Goal: Find specific page/section: Find specific page/section

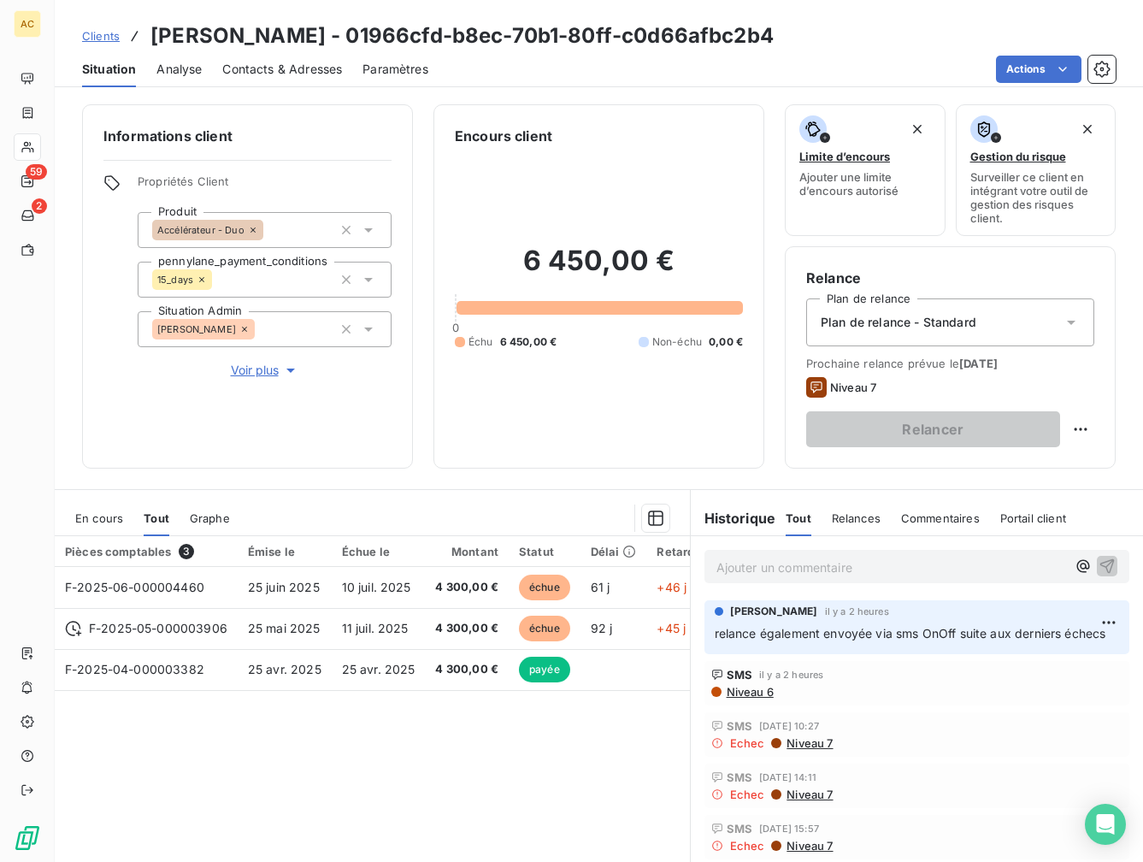
click at [113, 41] on span "Clients" at bounding box center [101, 36] width 38 height 14
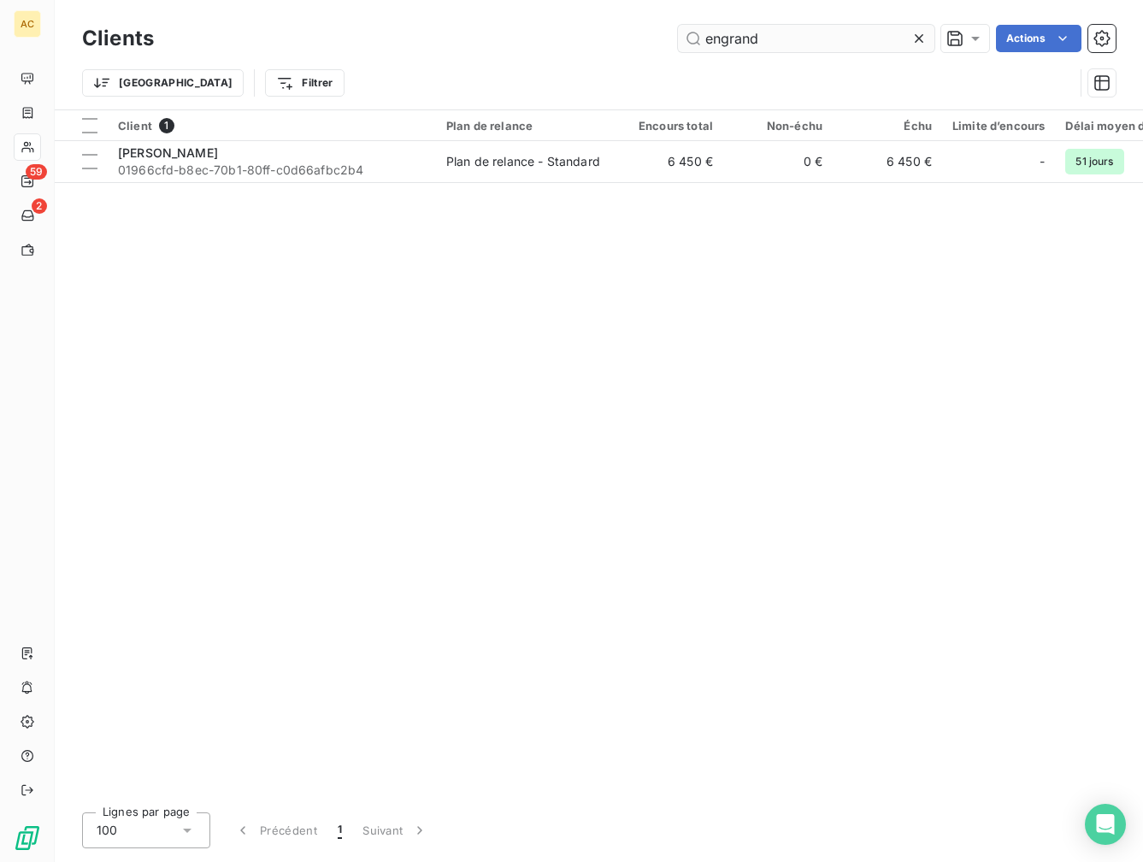
drag, startPoint x: 771, startPoint y: 42, endPoint x: 681, endPoint y: 35, distance: 90.0
click at [681, 35] on input "engrand" at bounding box center [806, 38] width 256 height 27
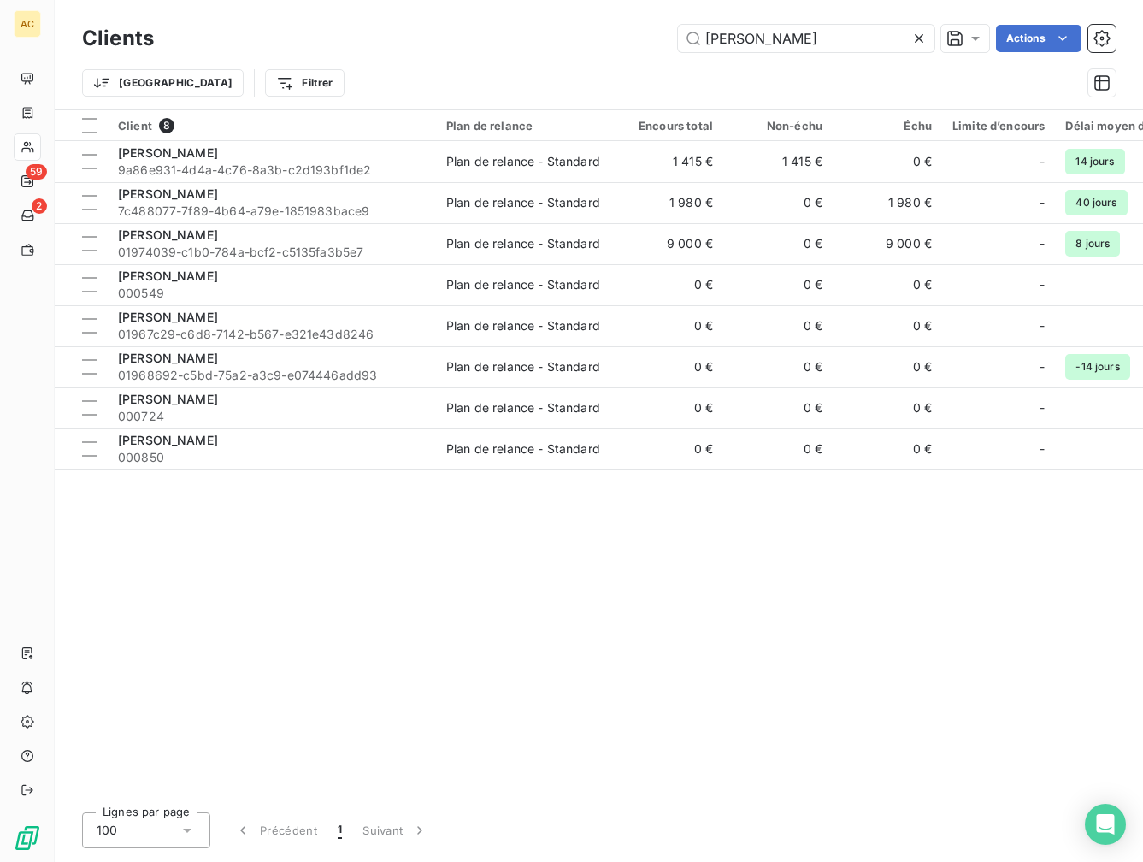
type input "[PERSON_NAME]"
click at [365, 568] on div "Client 8 Plan de relance Encours total Non-échu Échu Limite d’encours Délai moy…" at bounding box center [599, 454] width 1088 height 688
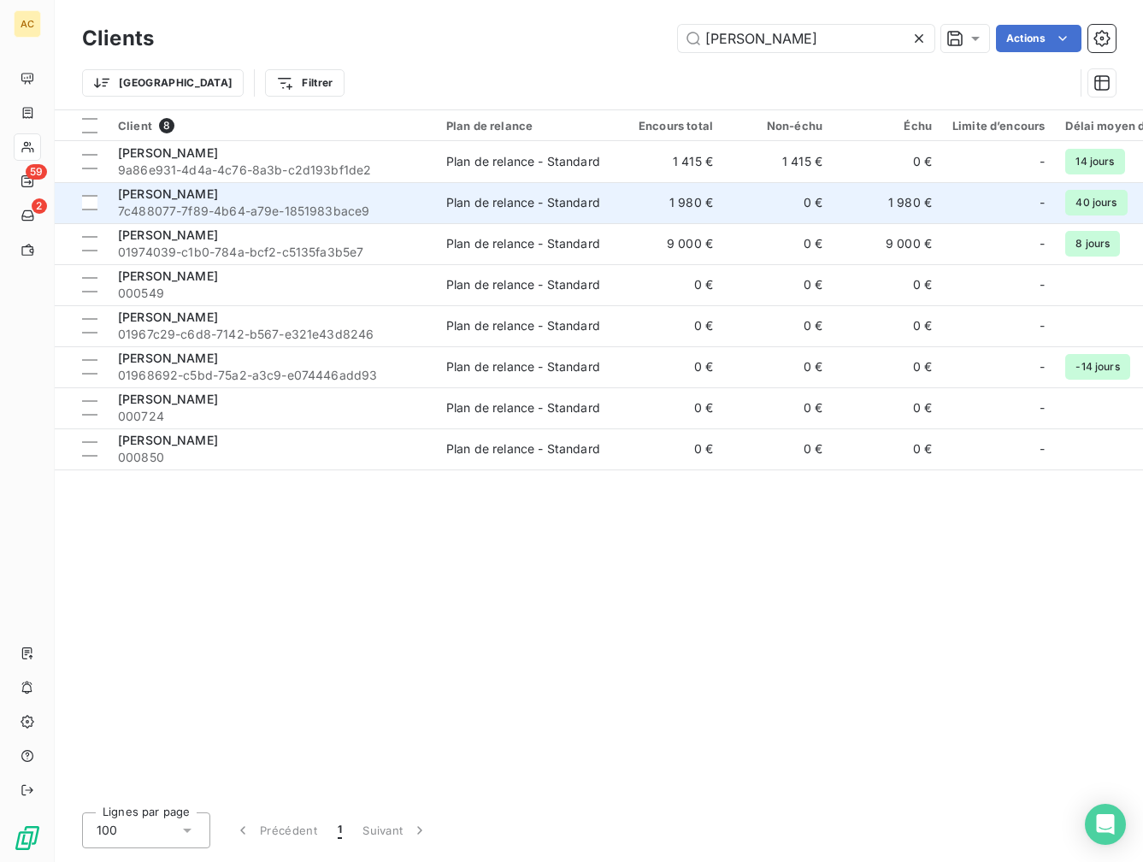
click at [224, 203] on span "7c488077-7f89-4b64-a79e-1851983bace9" at bounding box center [272, 211] width 308 height 17
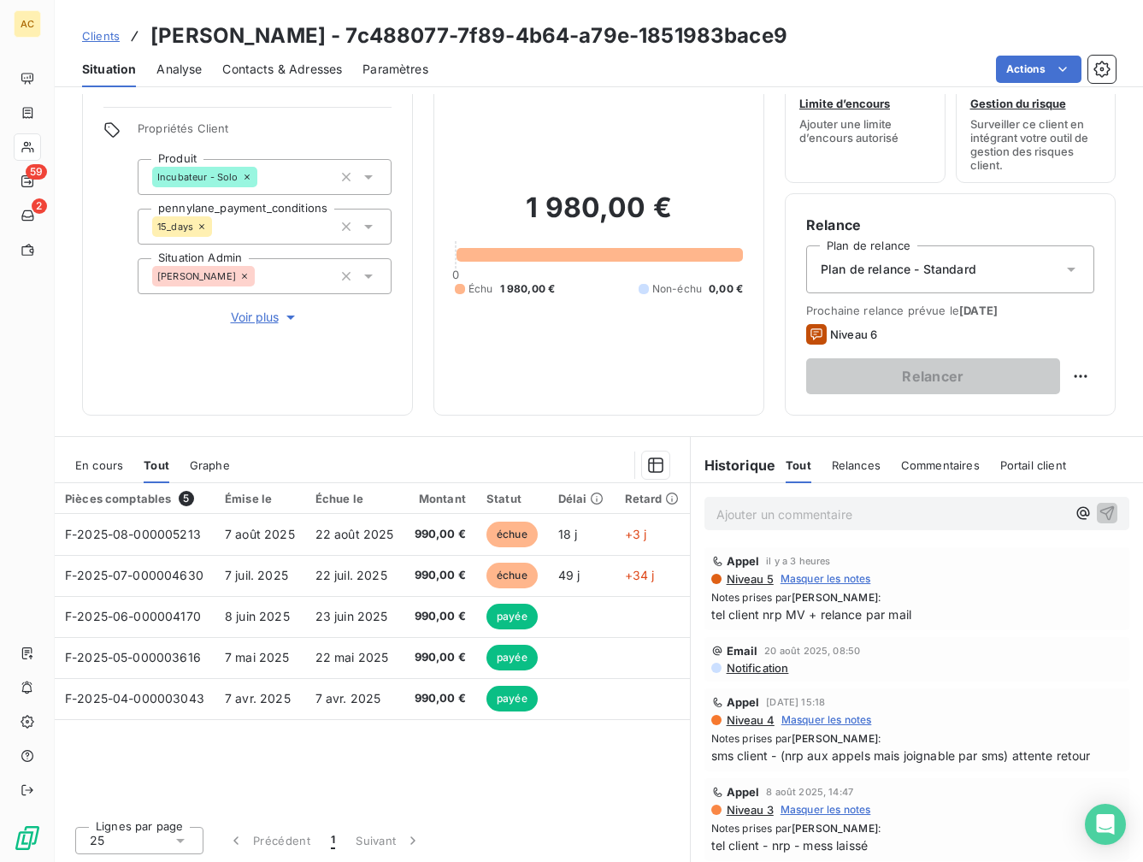
scroll to position [54, 0]
click at [275, 317] on span "Voir plus" at bounding box center [265, 316] width 68 height 17
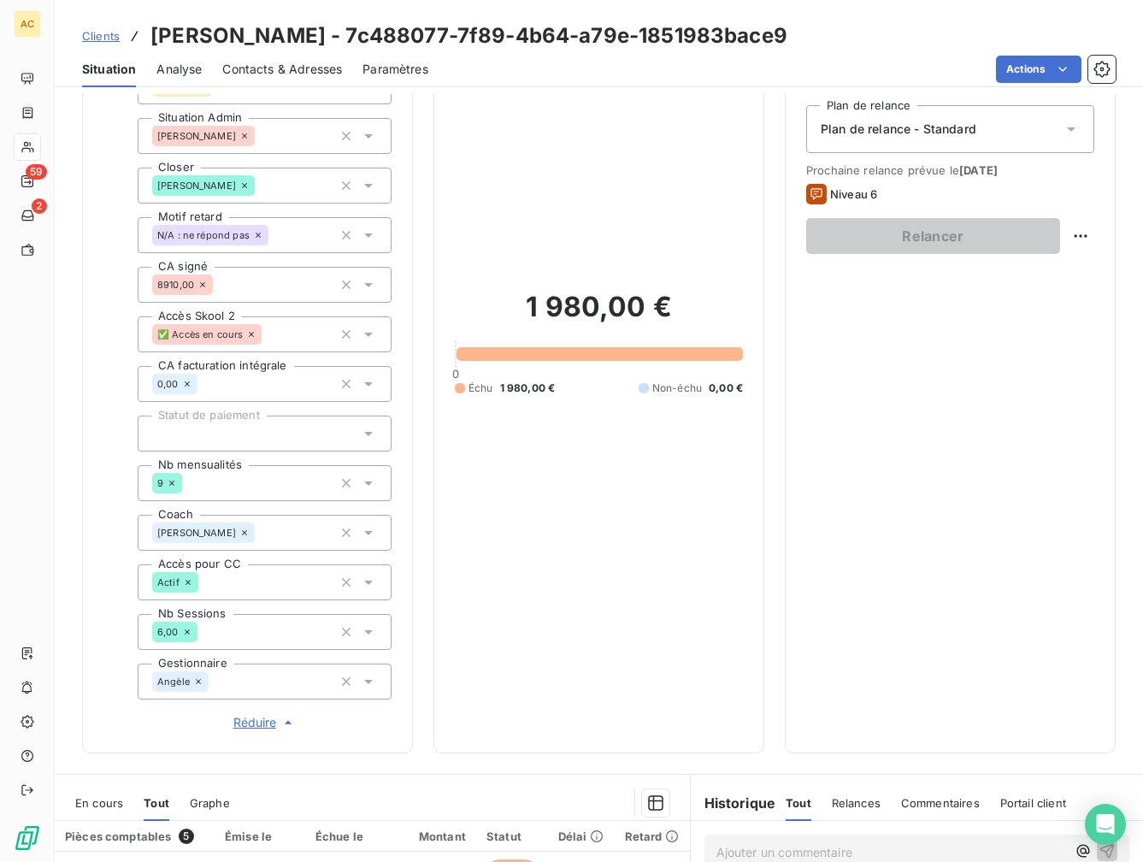
scroll to position [532, 0]
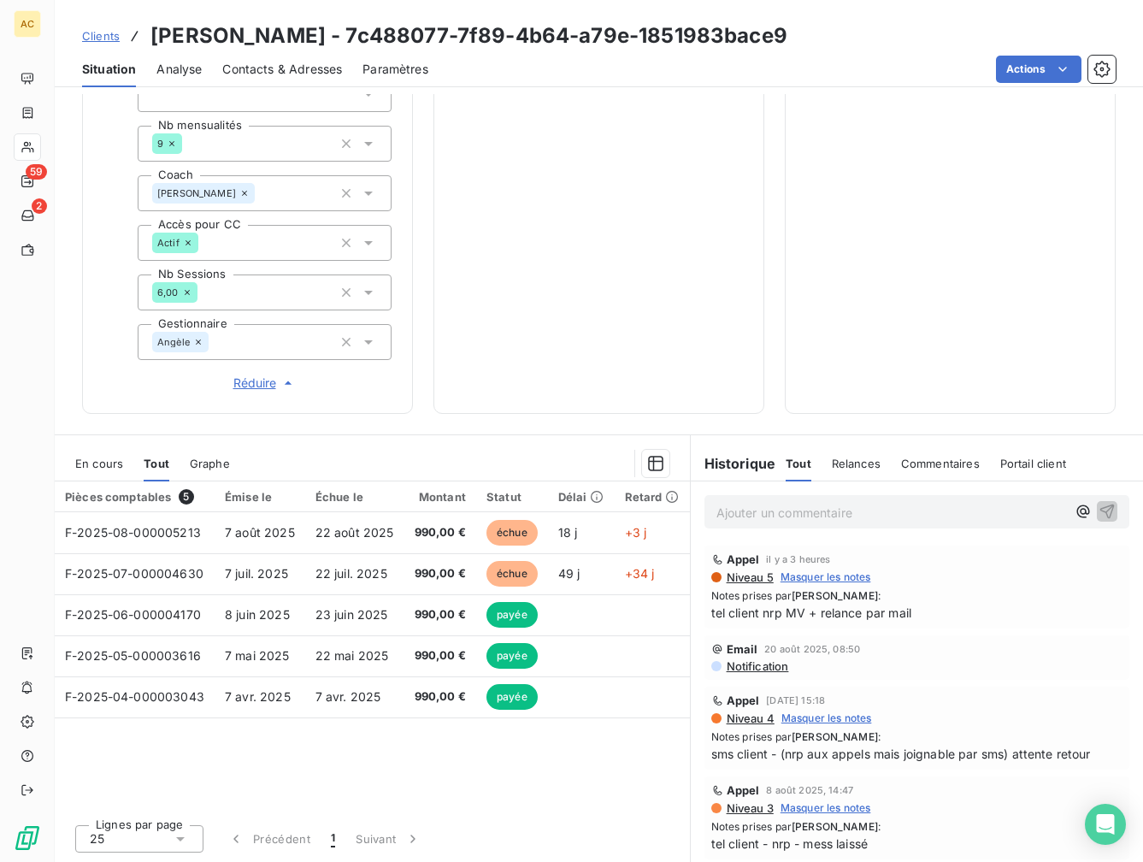
click at [96, 37] on span "Clients" at bounding box center [101, 36] width 38 height 14
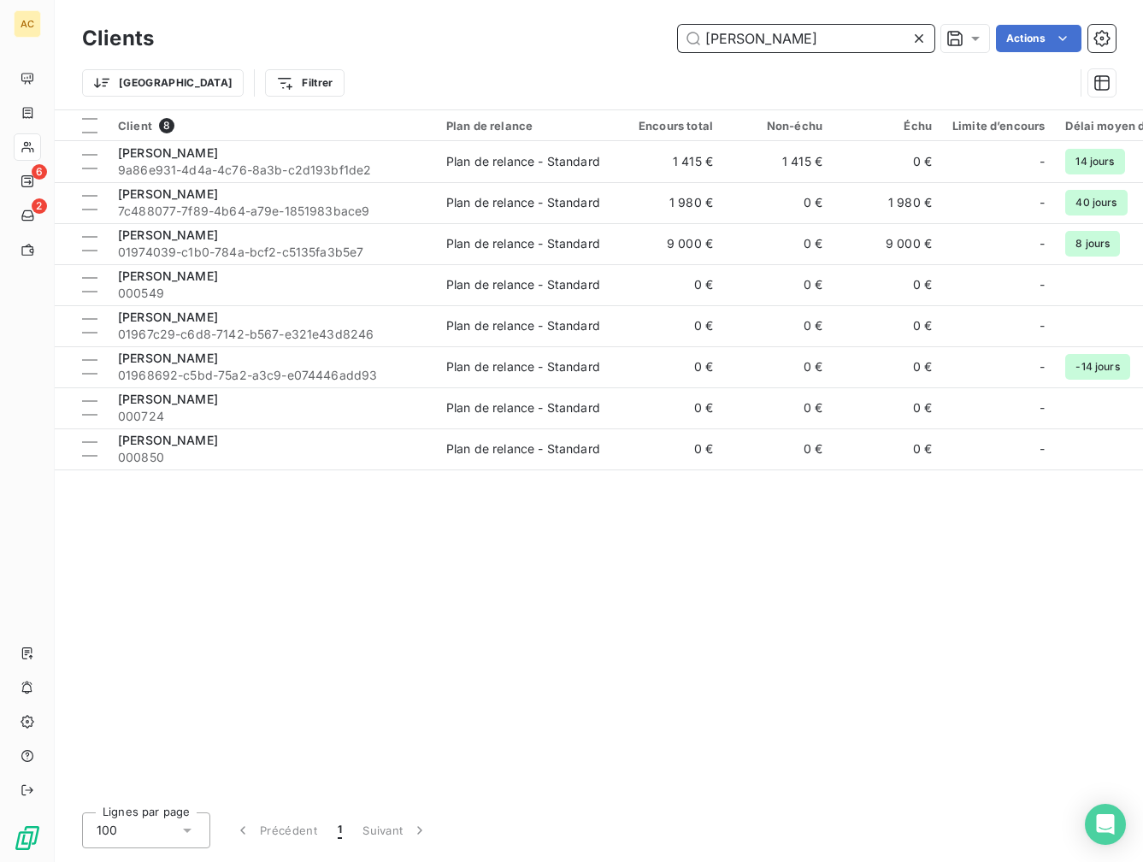
drag, startPoint x: 774, startPoint y: 38, endPoint x: 572, endPoint y: 24, distance: 202.2
click at [572, 25] on div "abdel Actions" at bounding box center [644, 38] width 941 height 27
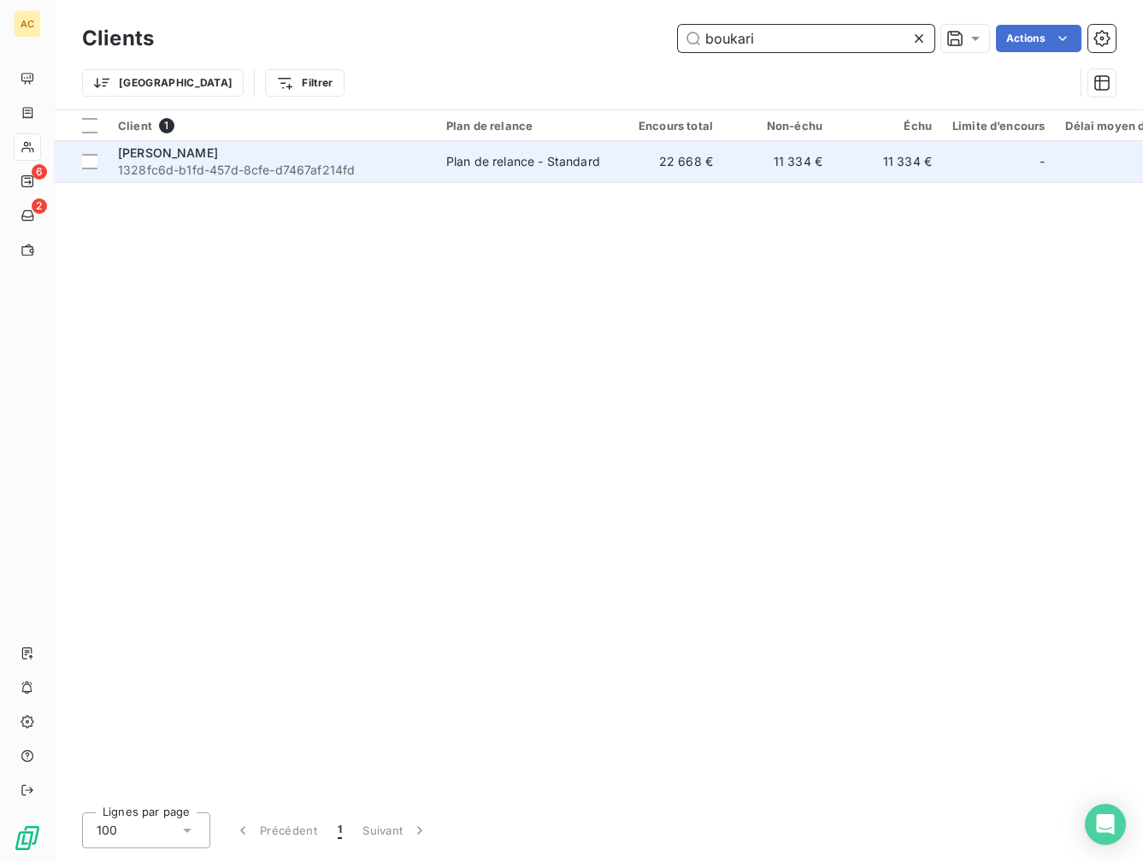
type input "boukari"
click at [327, 174] on span "1328fc6d-b1fd-457d-8cfe-d7467af214fd" at bounding box center [272, 170] width 308 height 17
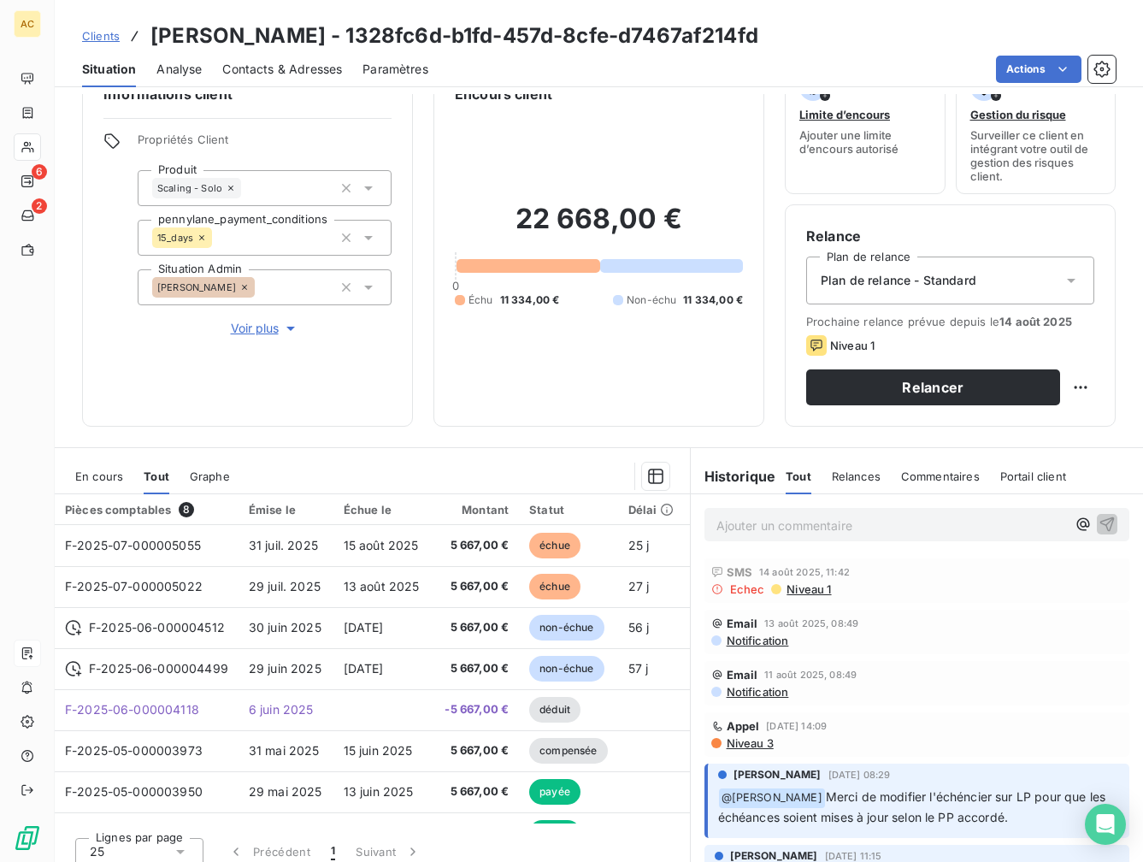
scroll to position [55, 0]
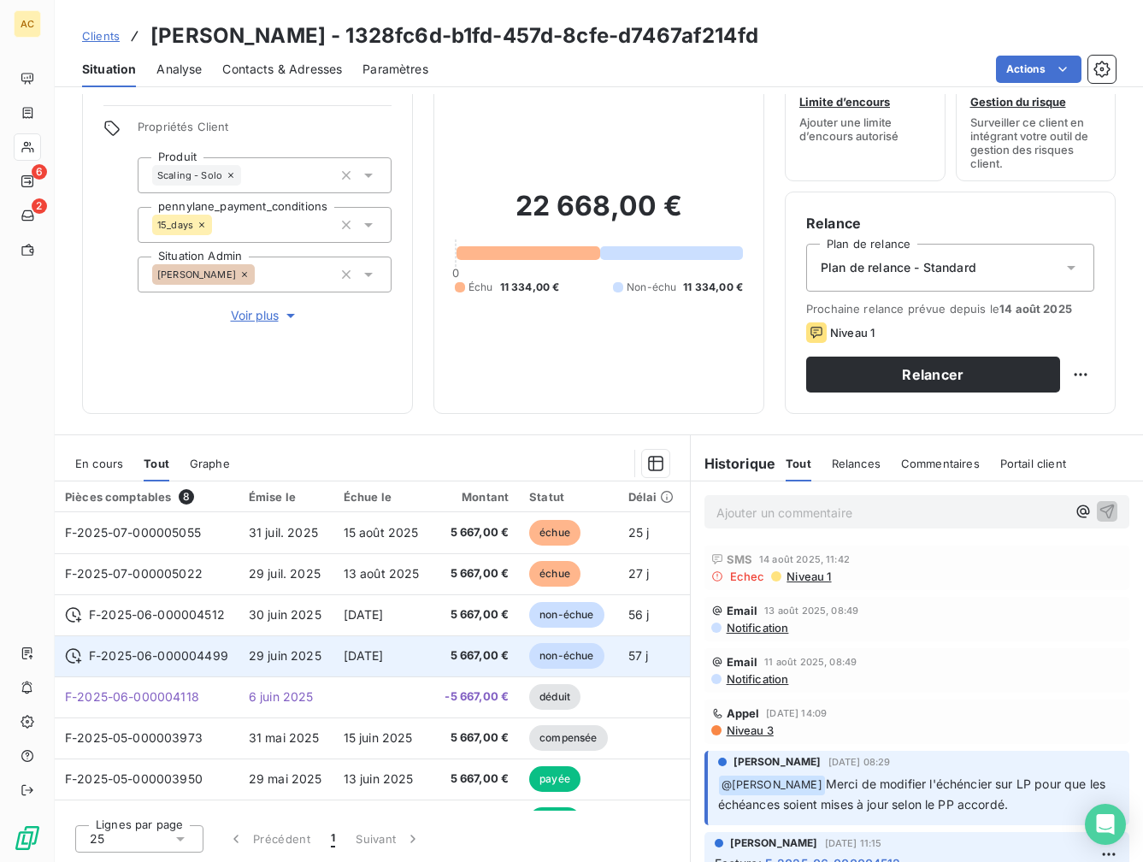
click at [305, 658] on span "29 juin 2025" at bounding box center [285, 655] width 73 height 15
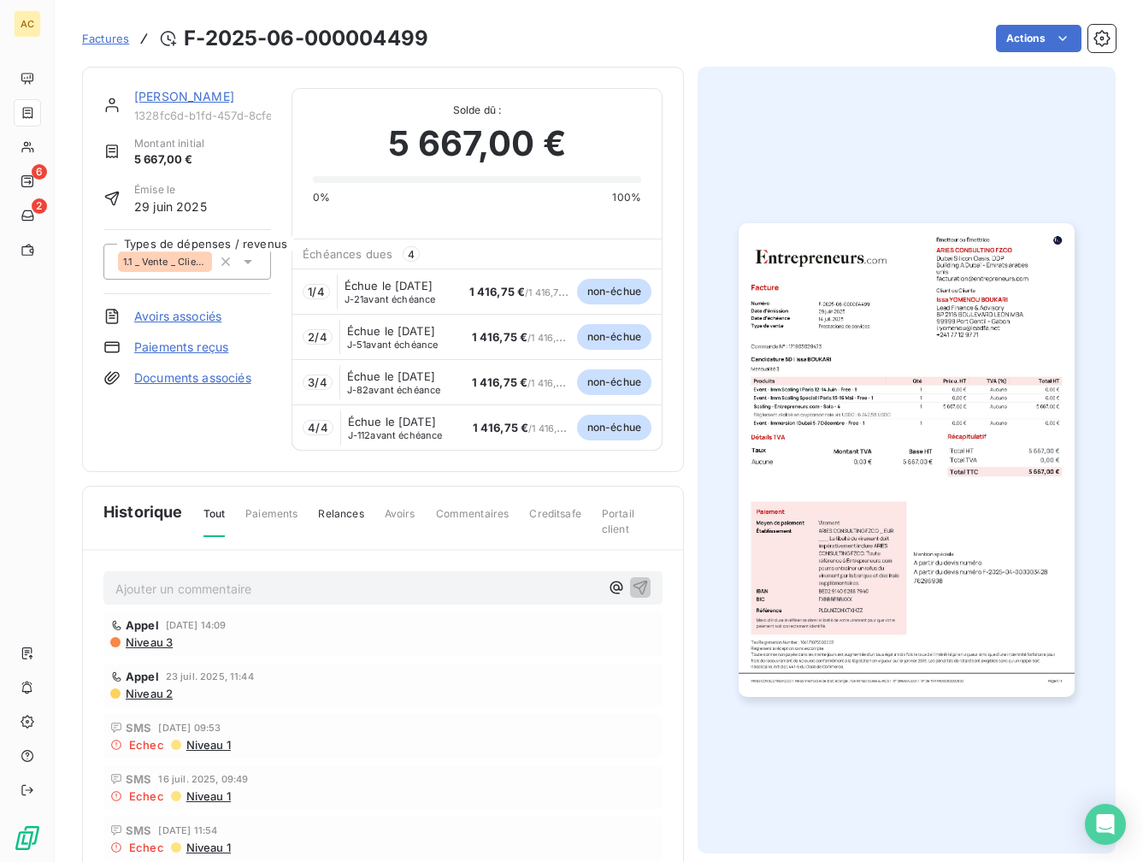
click at [779, 315] on img "button" at bounding box center [905, 460] width 335 height 474
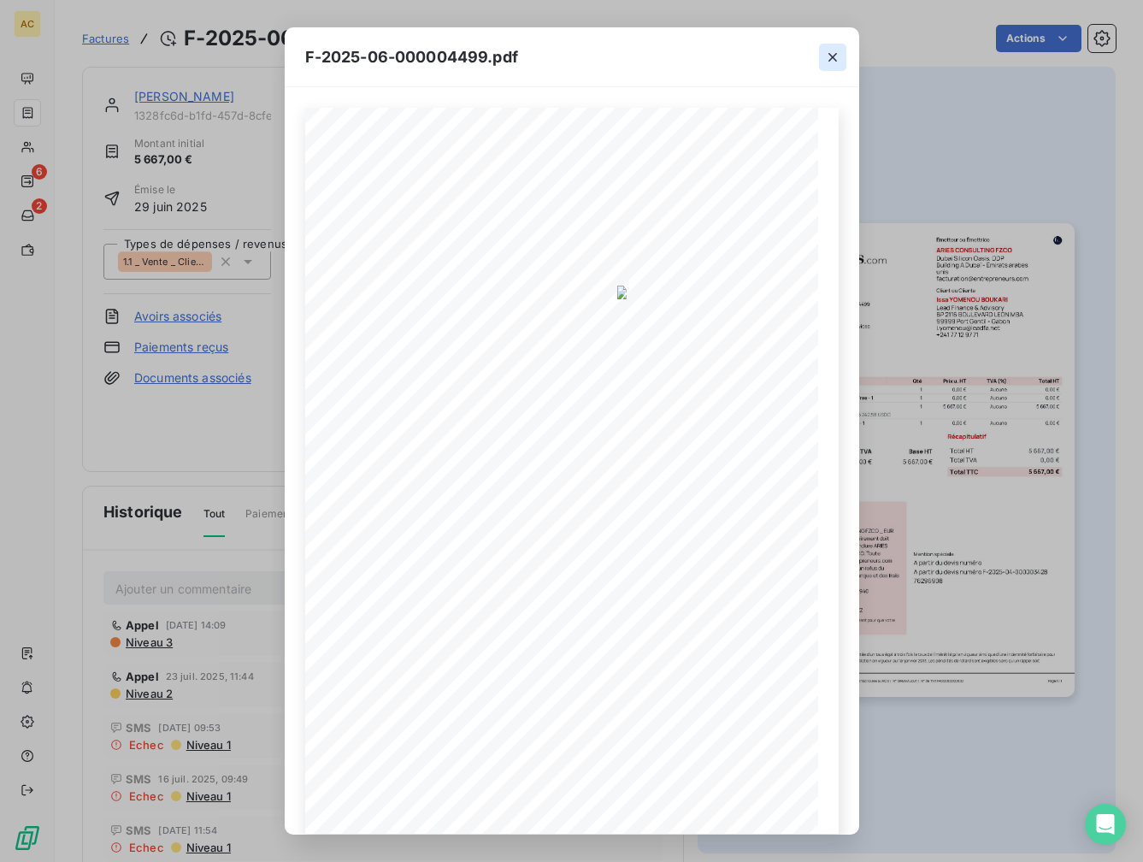
click at [827, 62] on icon "button" at bounding box center [832, 57] width 17 height 17
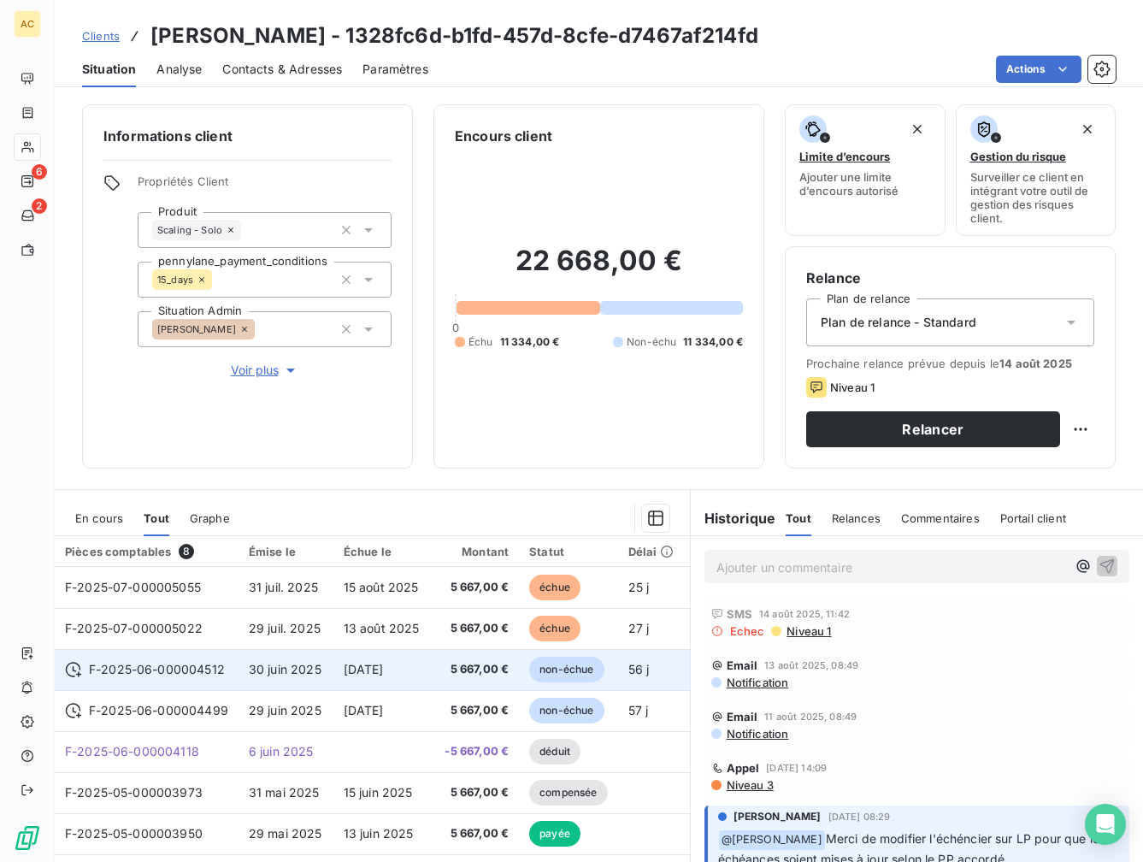
click at [201, 667] on span "F-2025-06-000004512" at bounding box center [157, 669] width 136 height 17
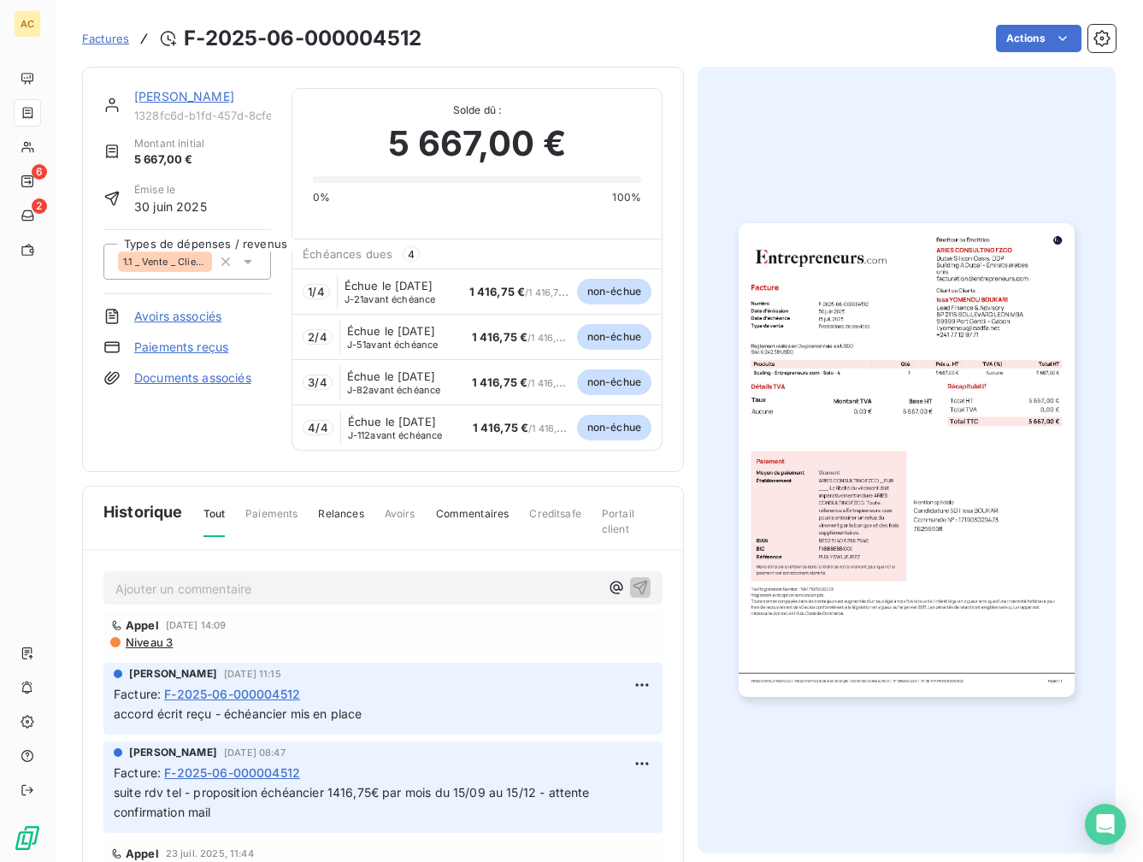
click at [844, 371] on img "button" at bounding box center [905, 460] width 335 height 474
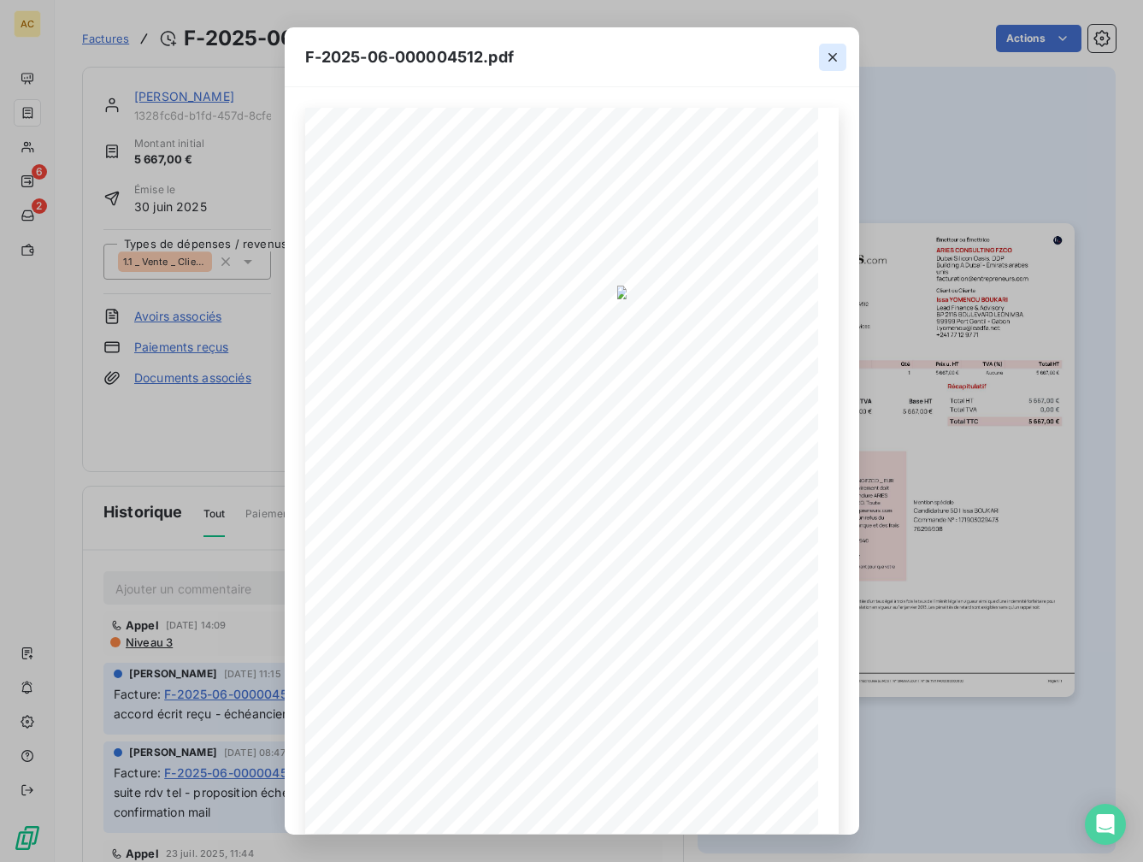
click at [834, 56] on icon "button" at bounding box center [832, 57] width 17 height 17
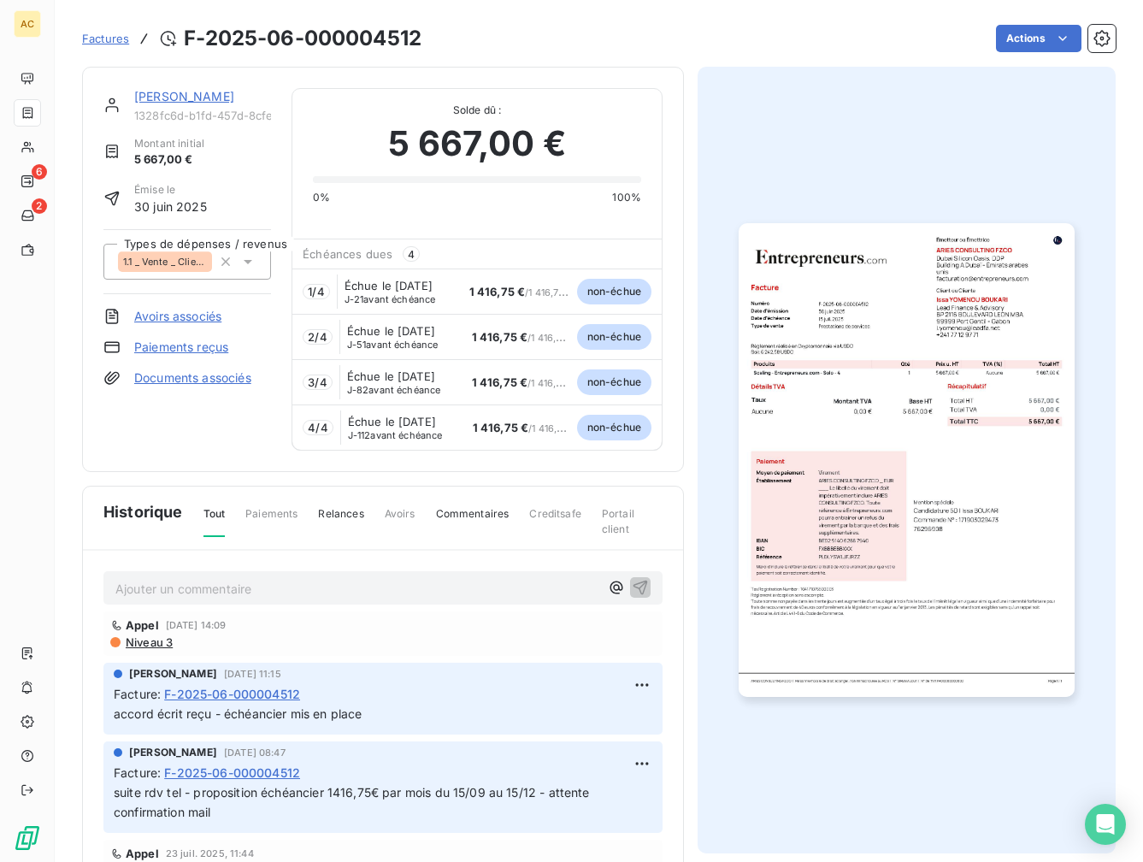
click at [262, 599] on p "Ajouter un commentaire ﻿" at bounding box center [357, 588] width 484 height 21
click at [120, 38] on span "Factures" at bounding box center [105, 39] width 47 height 14
click at [187, 98] on link "[PERSON_NAME]" at bounding box center [184, 96] width 100 height 15
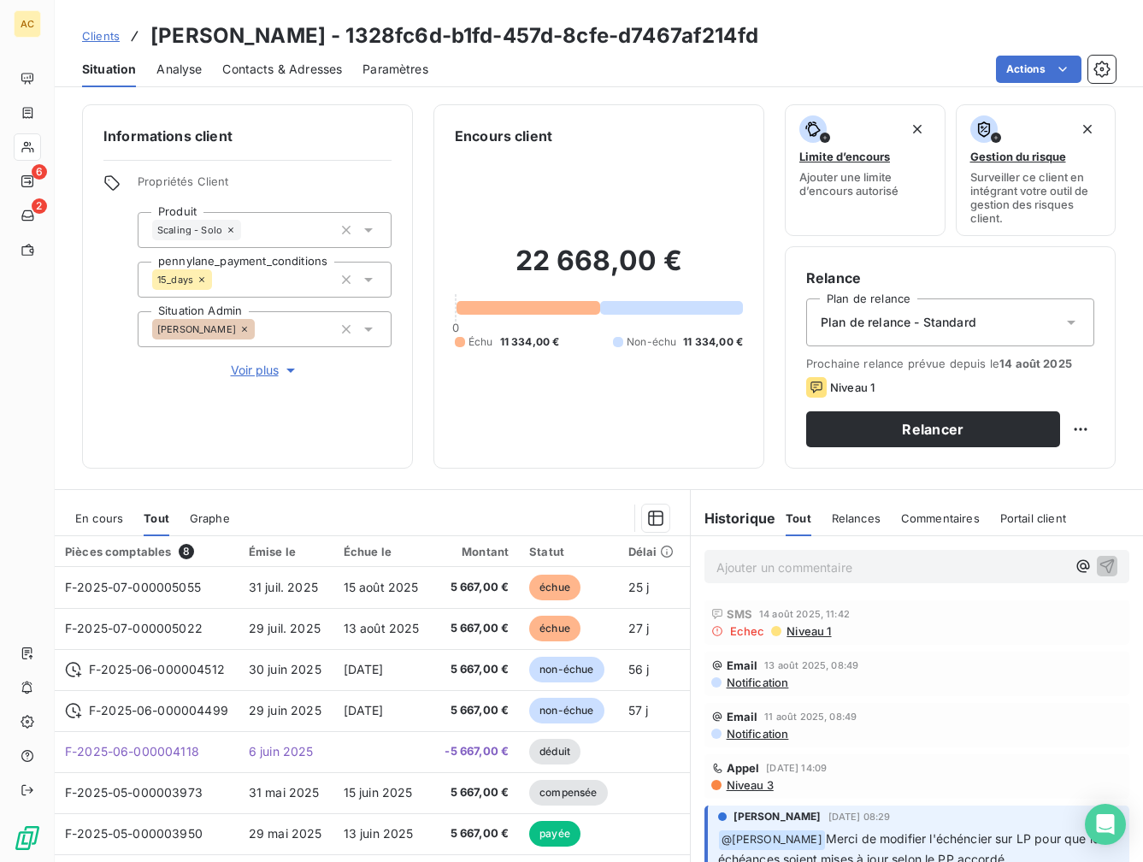
click at [744, 571] on p "Ajouter un commentaire ﻿" at bounding box center [891, 566] width 350 height 21
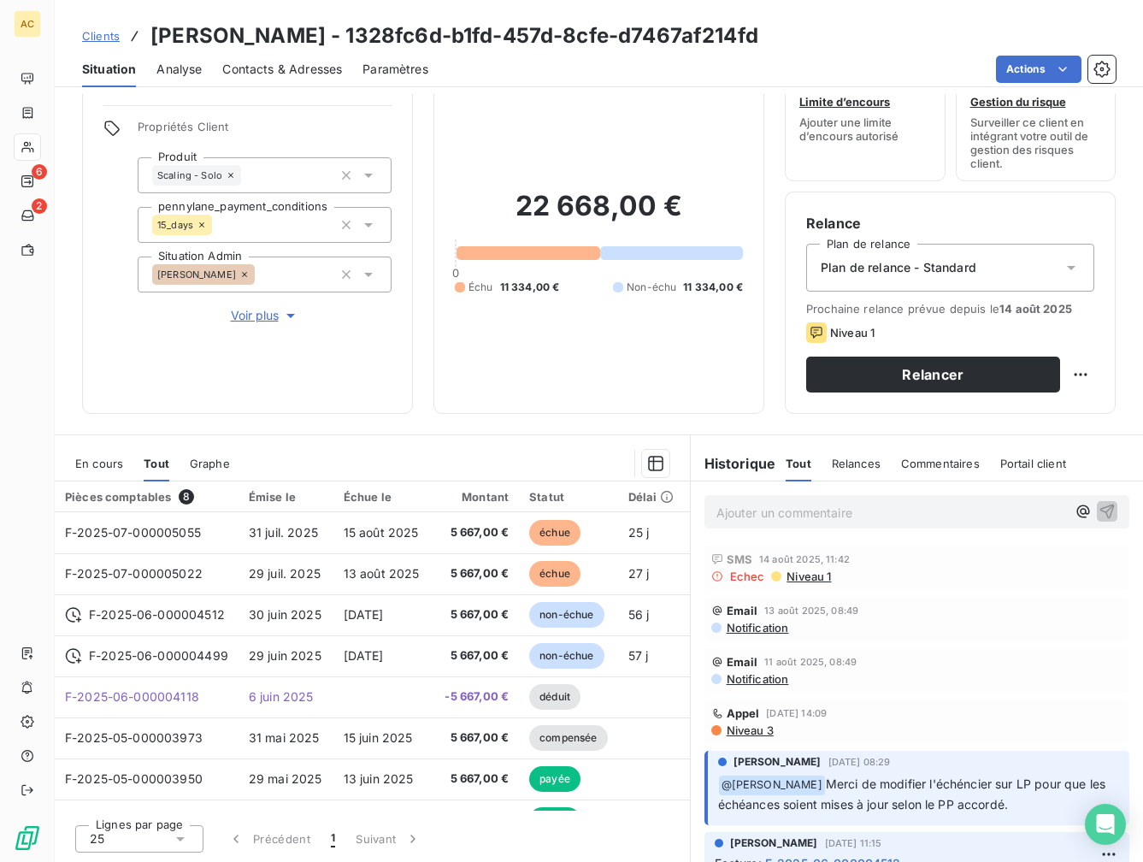
click at [781, 506] on p "Ajouter un commentaire ﻿" at bounding box center [891, 512] width 350 height 21
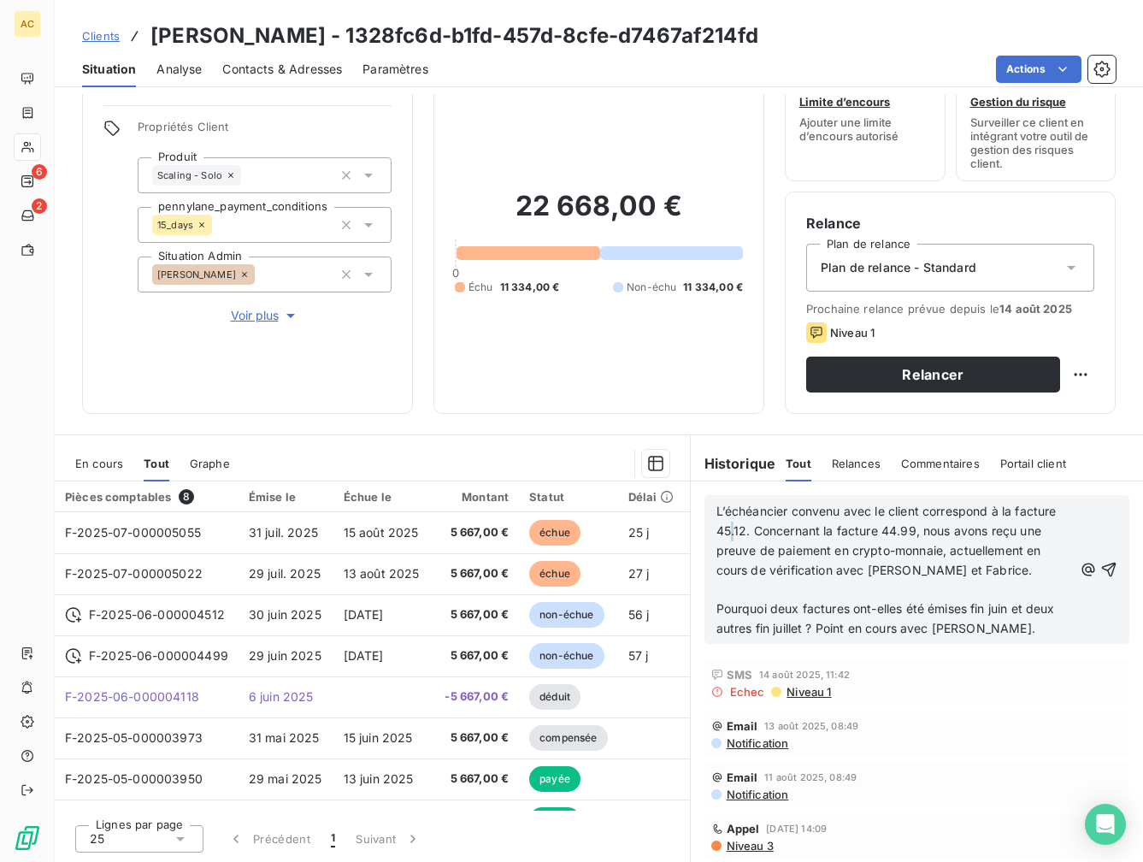
drag, startPoint x: 768, startPoint y: 530, endPoint x: 770, endPoint y: 546, distance: 16.3
click at [769, 530] on span "L’échéancier convenu avec le client correspond à la facture 45.12. Concernant l…" at bounding box center [888, 540] width 344 height 74
click at [937, 528] on span "L’échéancier convenu avec le client correspond à la facture 4512. Concernant la…" at bounding box center [888, 540] width 344 height 74
click at [716, 609] on span "Pourquoi deux factures ont-elles été émises fin juin et deux autres fin juillet…" at bounding box center [887, 618] width 342 height 34
click at [1009, 628] on p "(pourquoi deux factures ont-elles été émises fin juin et deux autres fin juille…" at bounding box center [894, 618] width 356 height 39
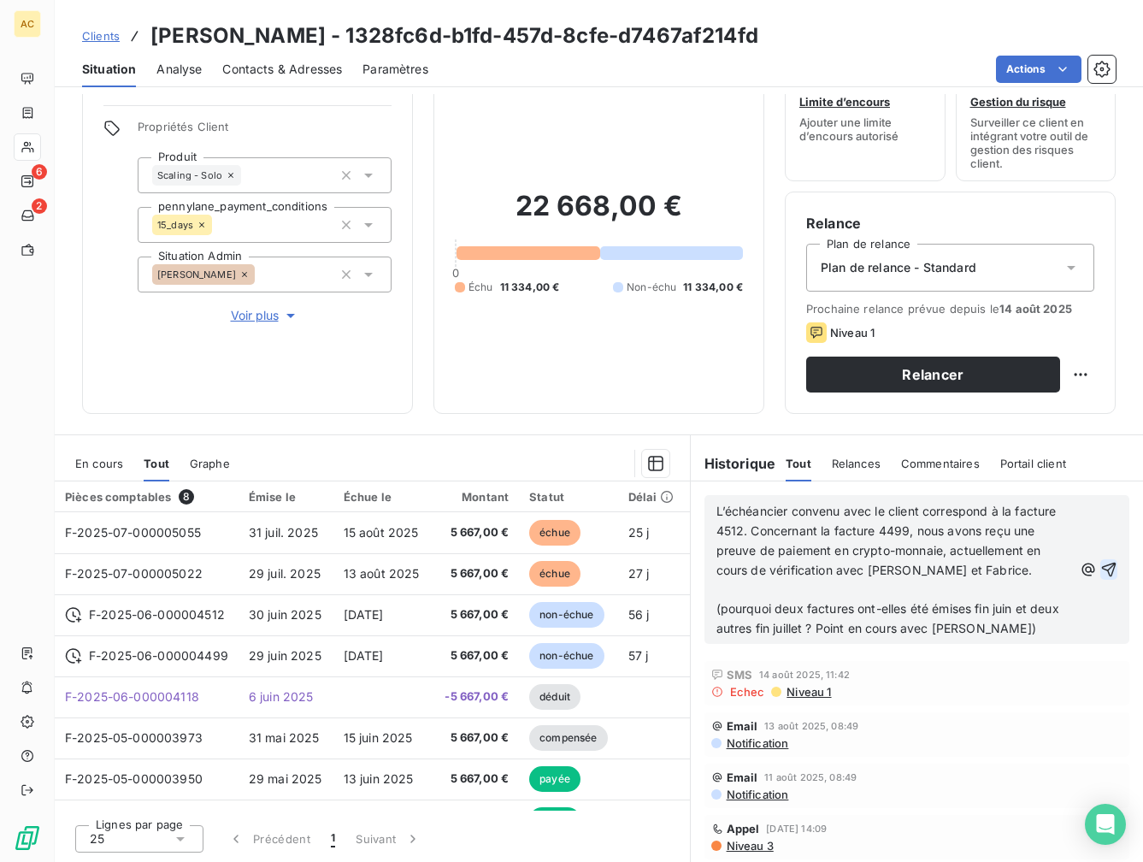
click at [1100, 568] on icon "button" at bounding box center [1108, 569] width 17 height 17
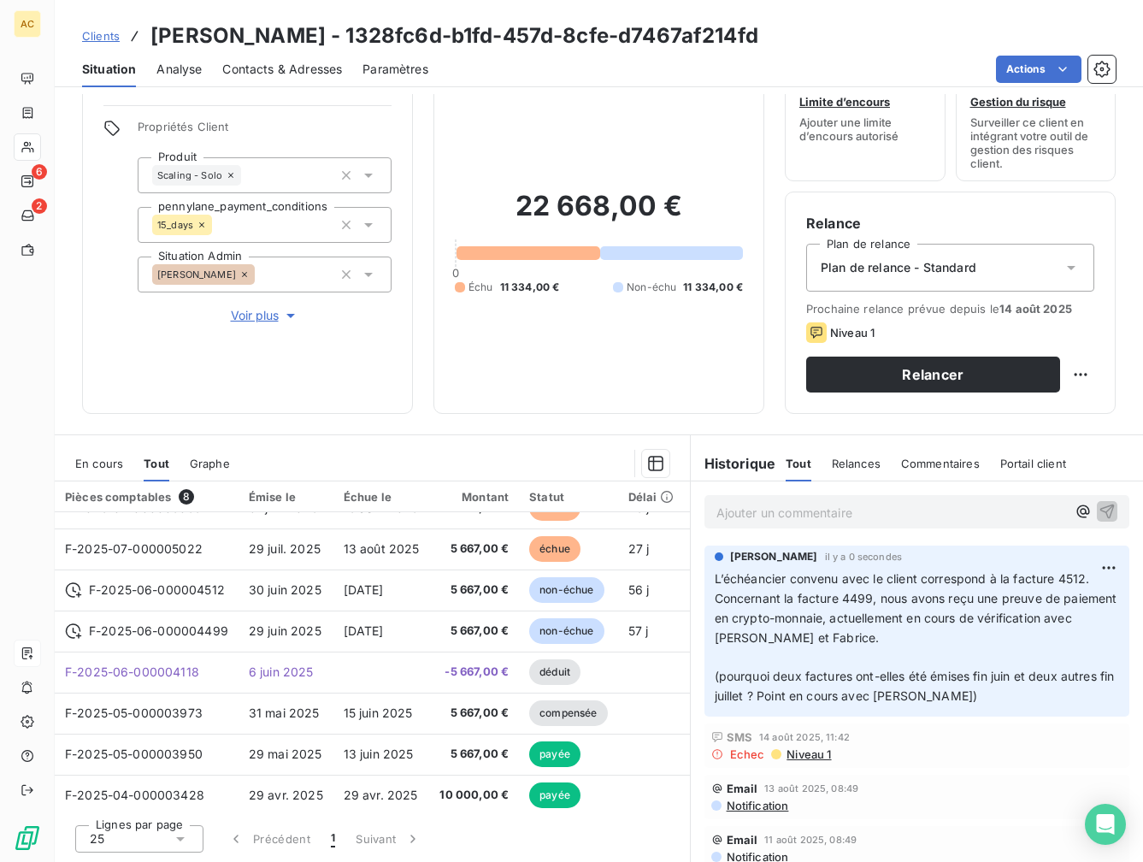
scroll to position [38, 0]
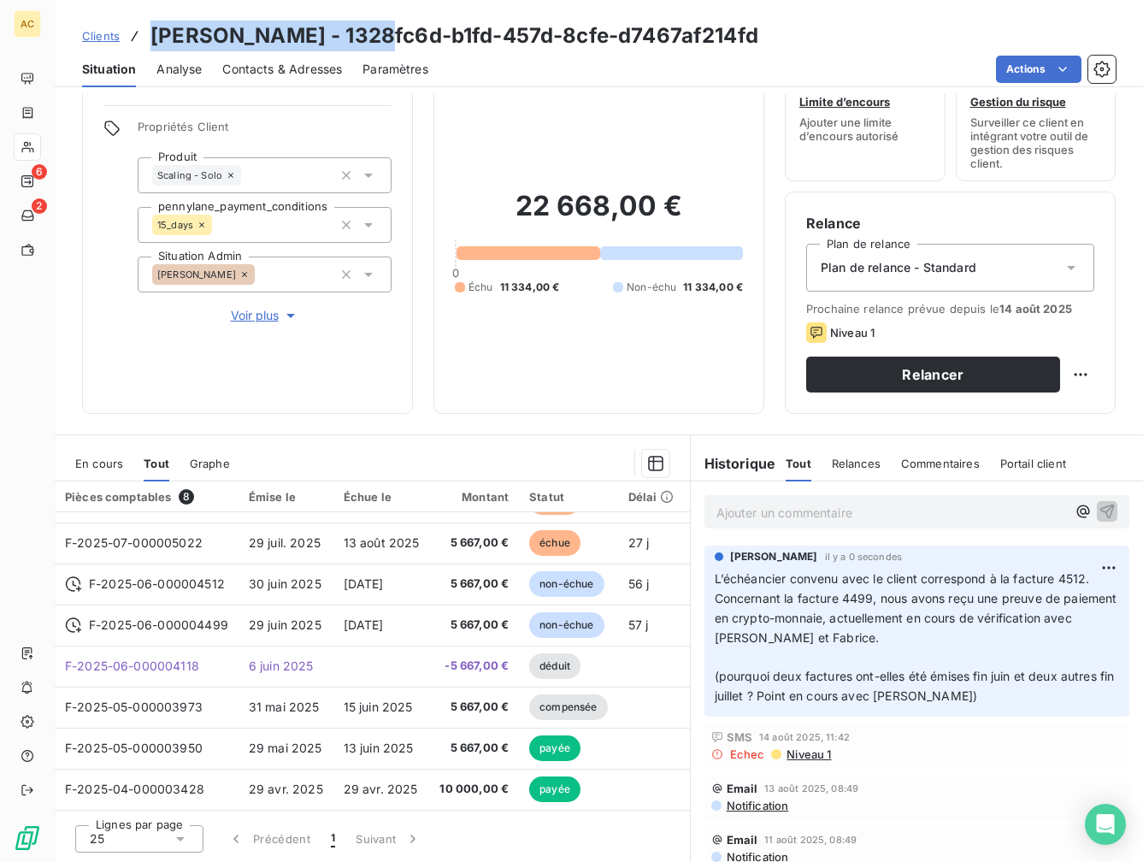
drag, startPoint x: 147, startPoint y: 31, endPoint x: 404, endPoint y: 44, distance: 257.6
click at [404, 44] on div "Clients [PERSON_NAME] - 1328fc6d-b1fd-457d-8cfe-d7467af214fd" at bounding box center [420, 36] width 676 height 31
copy h3 "[PERSON_NAME]"
